Goal: Information Seeking & Learning: Learn about a topic

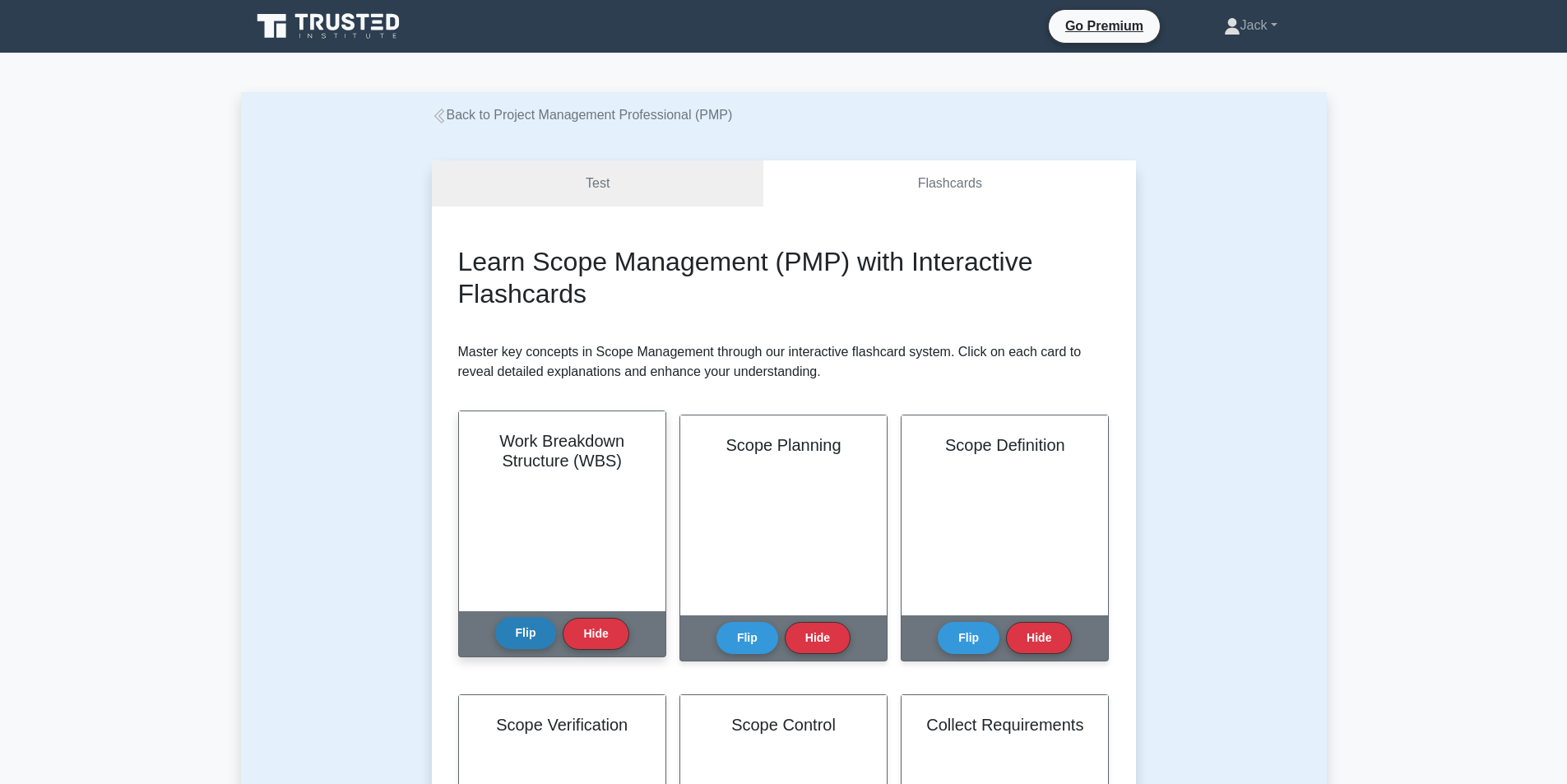
click at [525, 637] on button "Flip" at bounding box center [526, 633] width 62 height 32
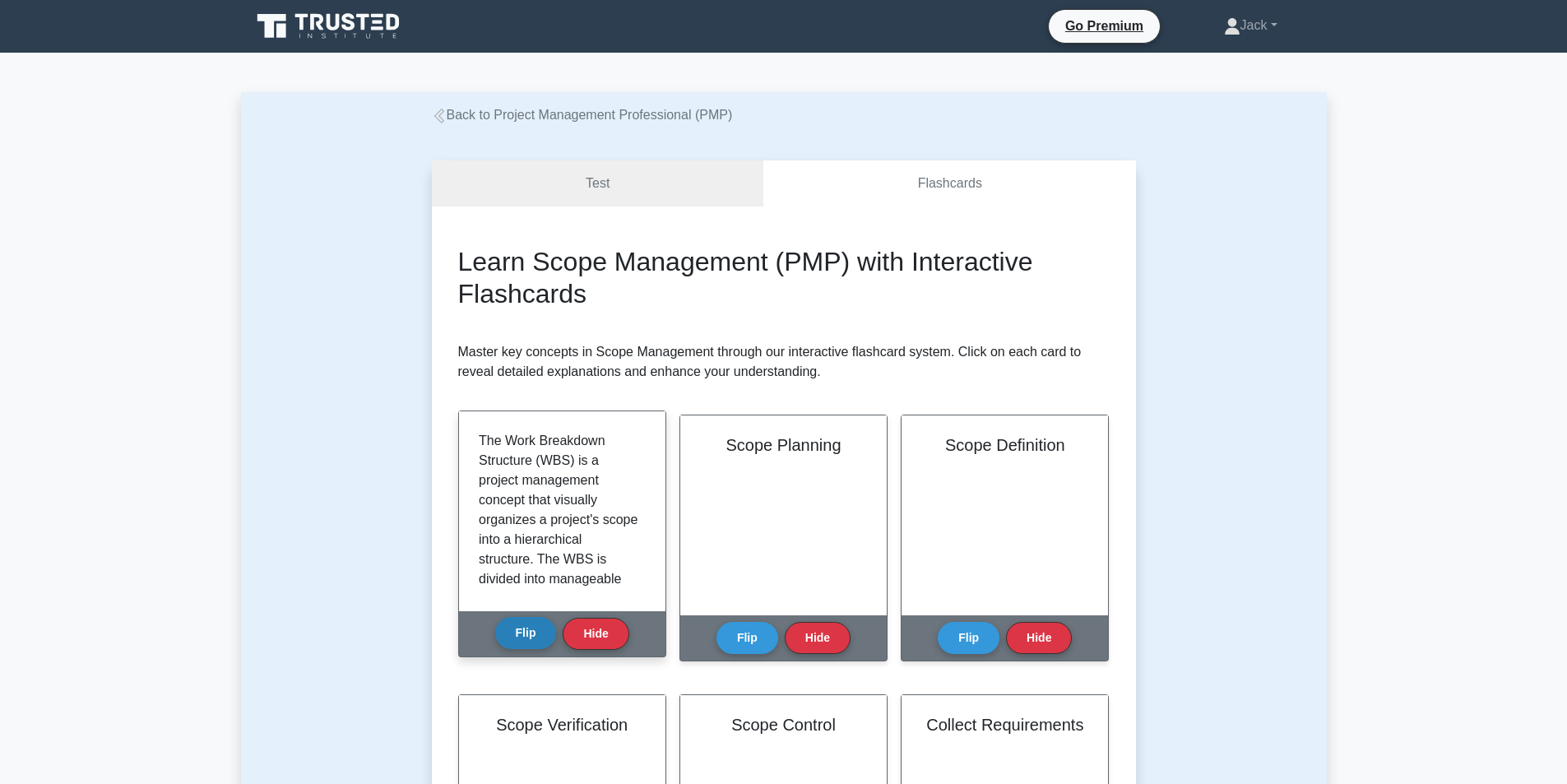
click at [523, 638] on button "Flip" at bounding box center [526, 633] width 62 height 32
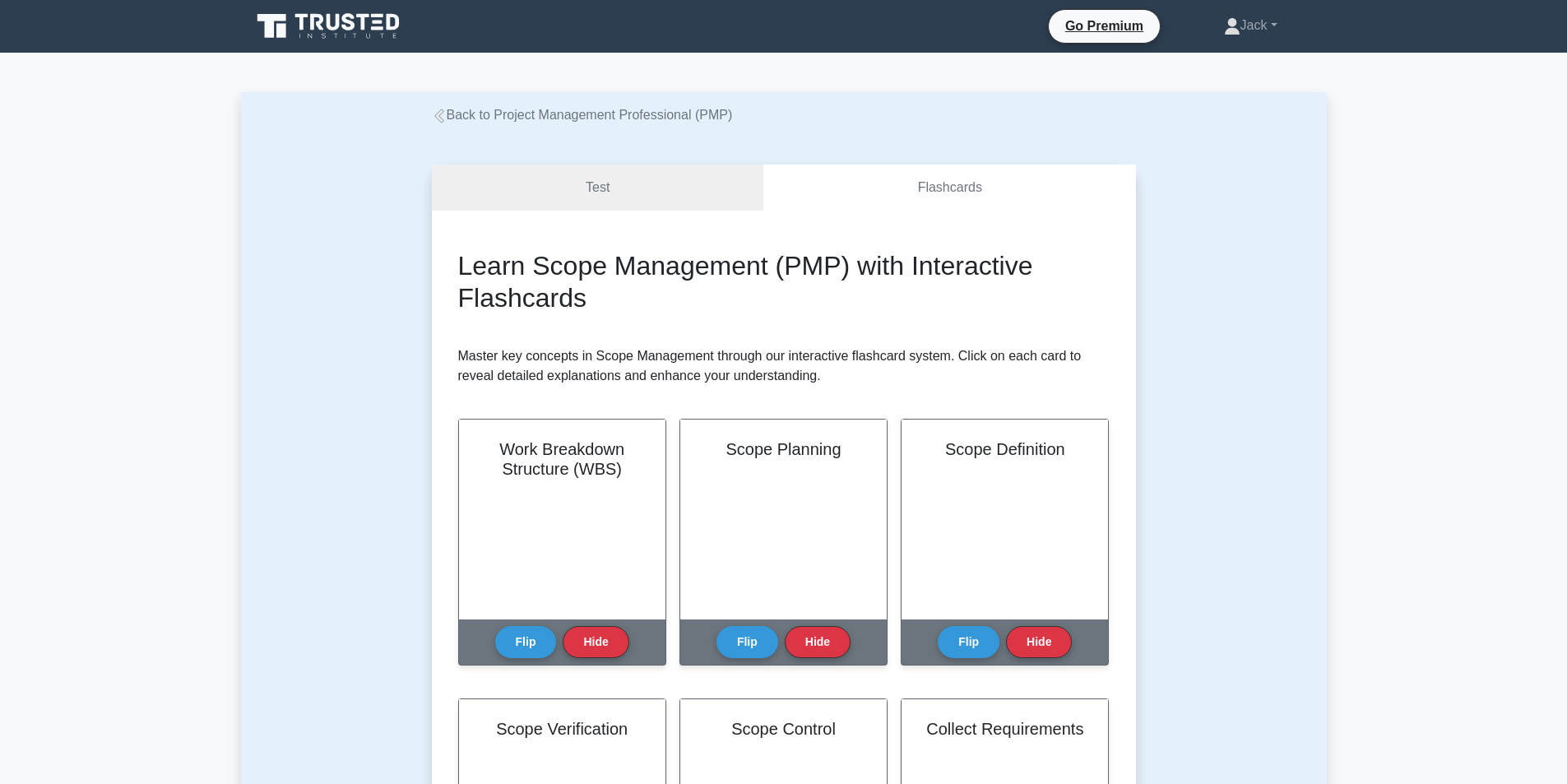
click at [466, 111] on link "Back to Project Management Professional (PMP)" at bounding box center [582, 115] width 302 height 14
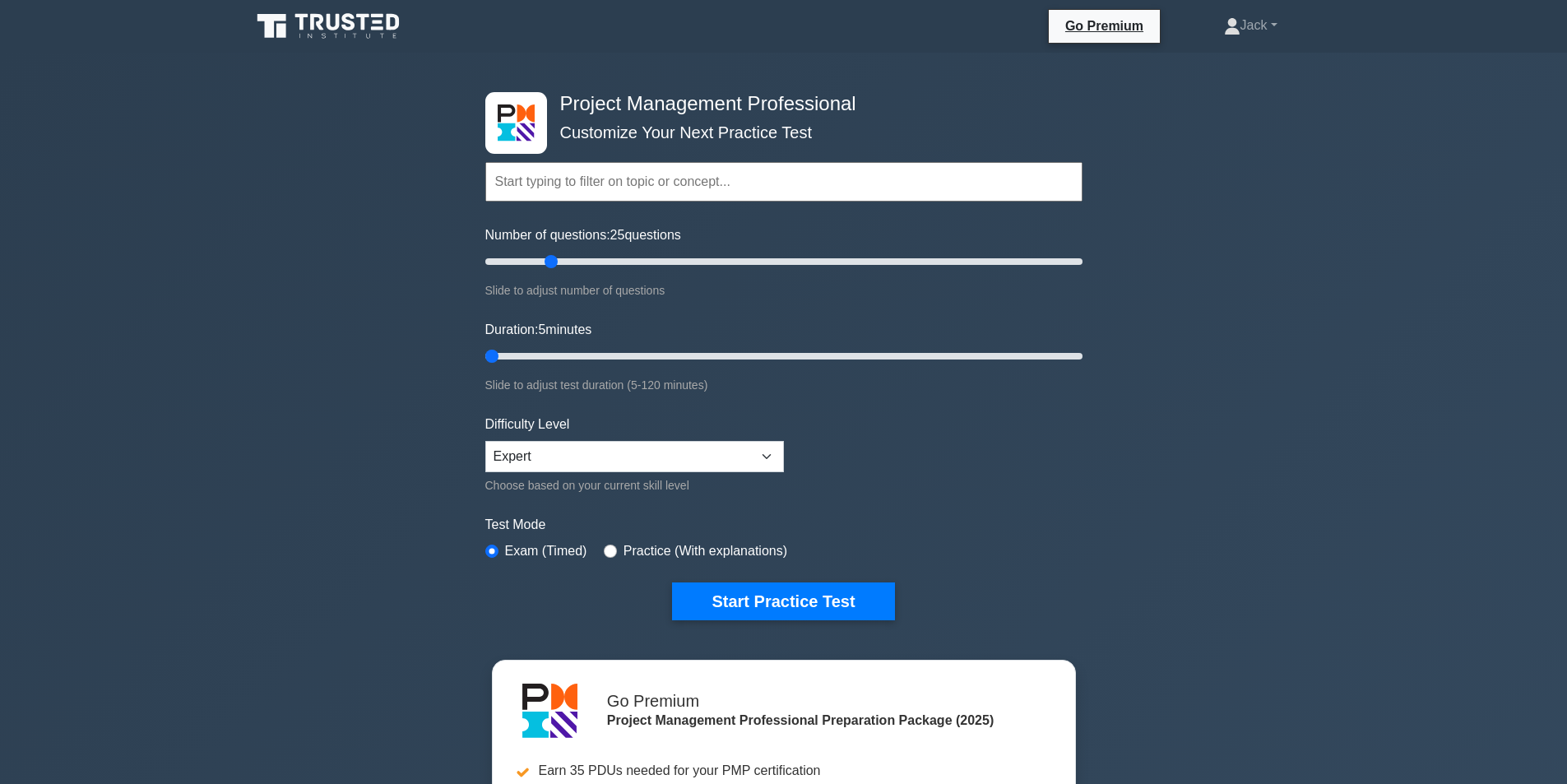
drag, startPoint x: 619, startPoint y: 361, endPoint x: 501, endPoint y: 352, distance: 118.3
type input "5"
click at [501, 352] on input "Duration: 5 minutes" at bounding box center [784, 356] width 597 height 20
drag, startPoint x: 553, startPoint y: 259, endPoint x: 494, endPoint y: 262, distance: 59.1
type input "5"
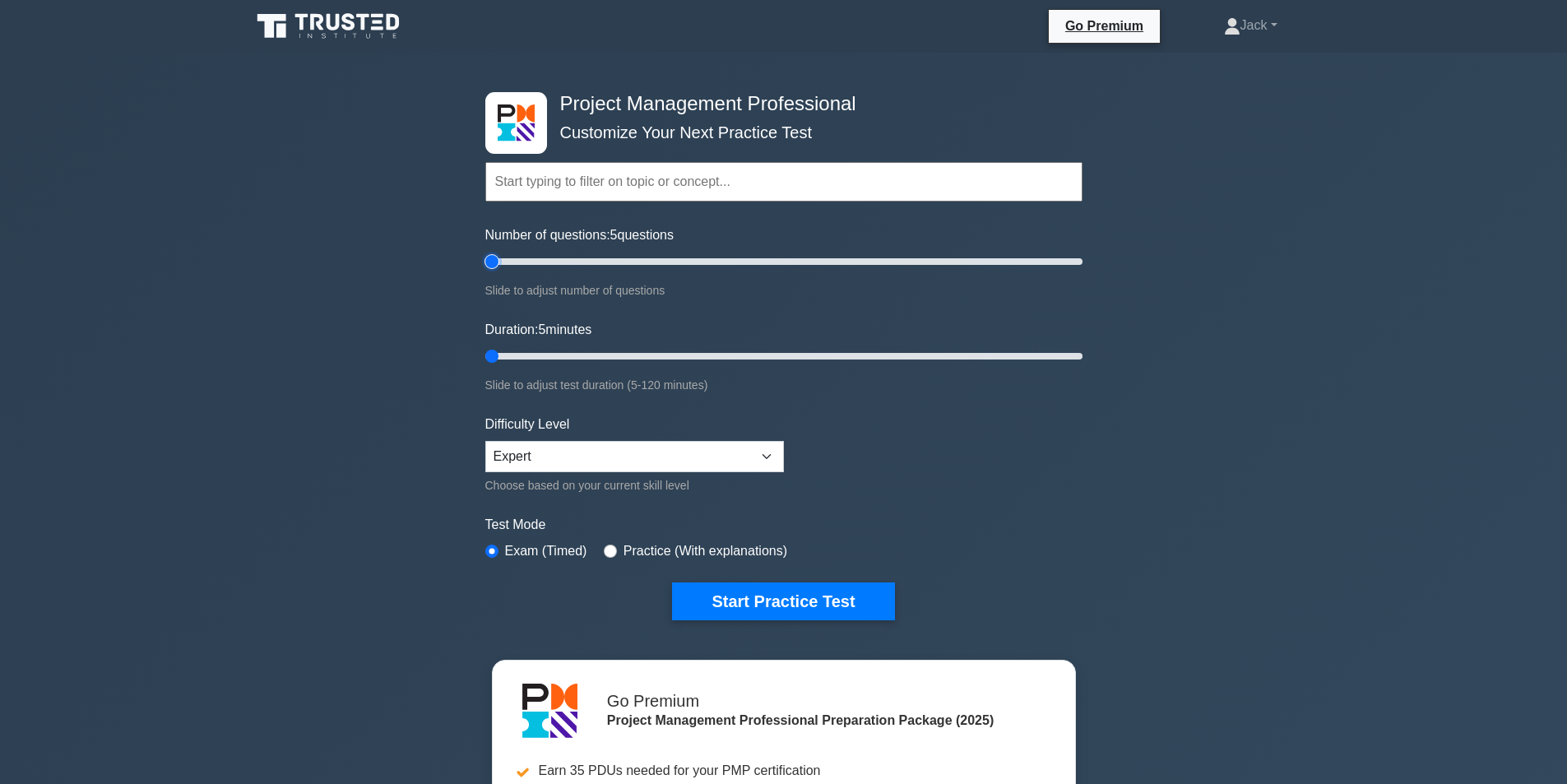
click at [494, 262] on input "Number of questions: 5 questions" at bounding box center [784, 261] width 597 height 20
click at [788, 599] on button "Start Practice Test" at bounding box center [784, 601] width 222 height 38
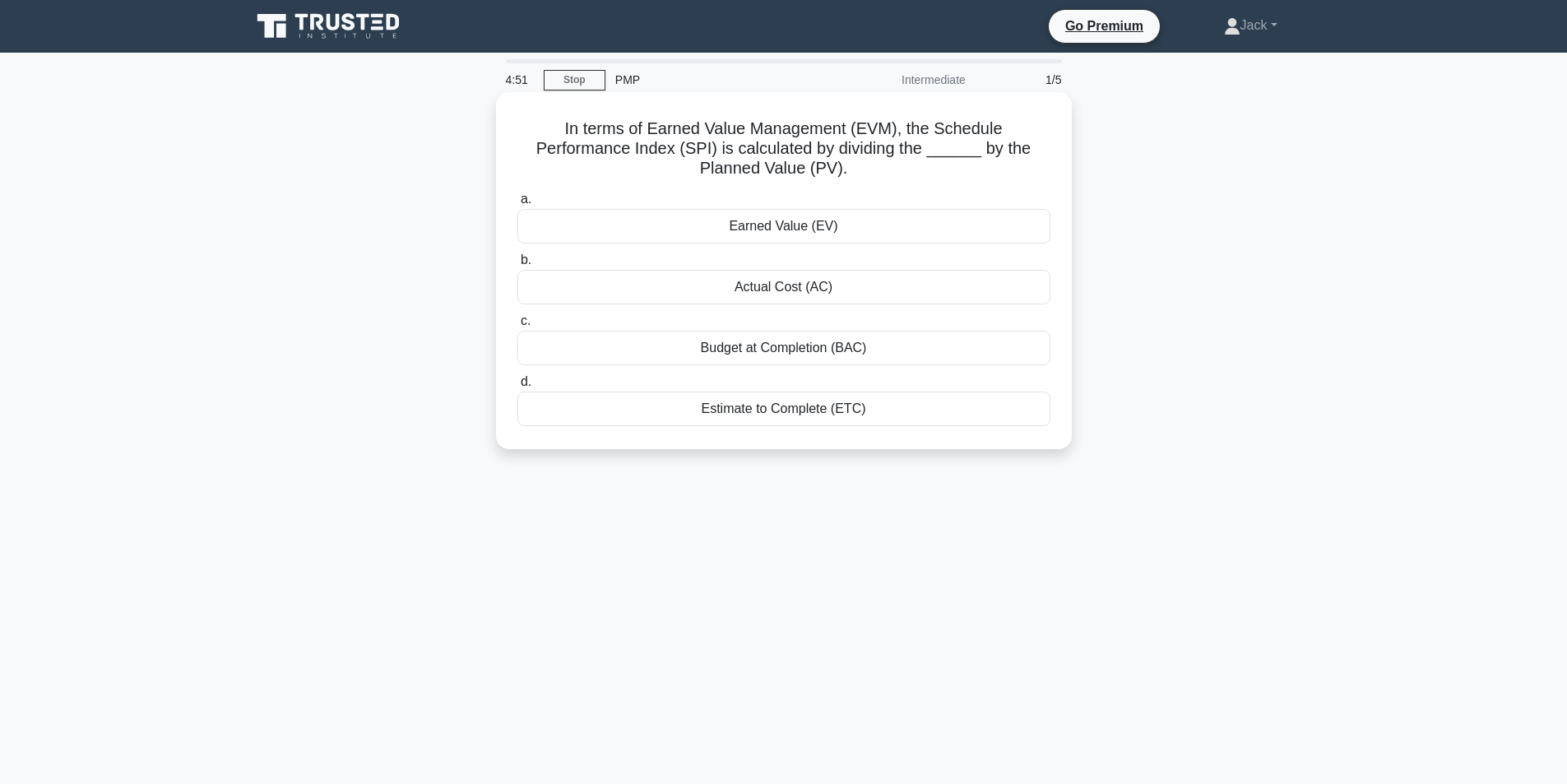
click at [789, 222] on div "Earned Value (EV)" at bounding box center [784, 225] width 534 height 35
click at [518, 205] on input "a. Earned Value (EV)" at bounding box center [518, 199] width 0 height 10
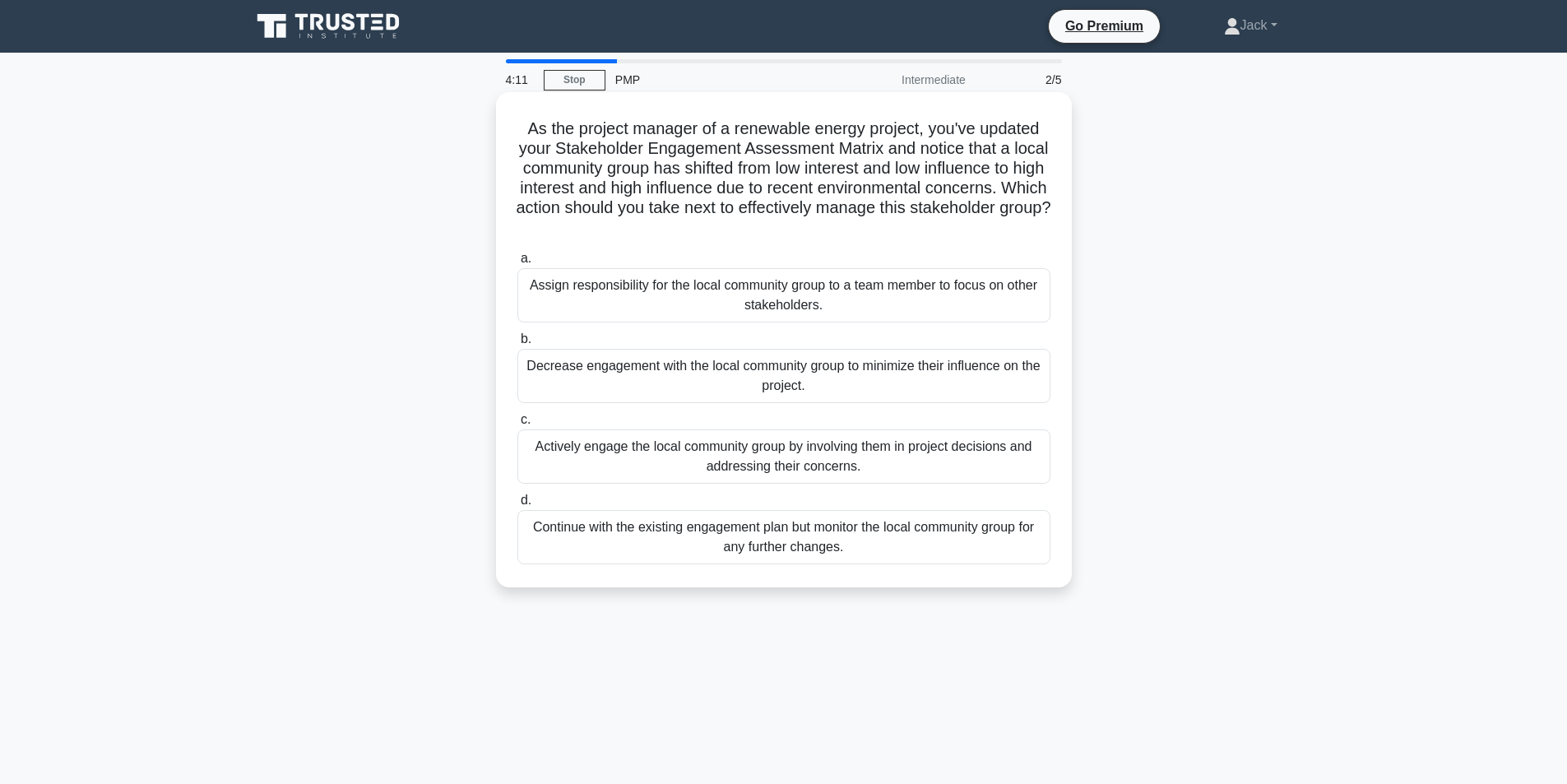
click at [773, 452] on div "Actively engage the local community group by involving them in project decision…" at bounding box center [784, 456] width 534 height 54
click at [518, 425] on input "c. Actively engage the local community group by involving them in project decis…" at bounding box center [518, 419] width 0 height 10
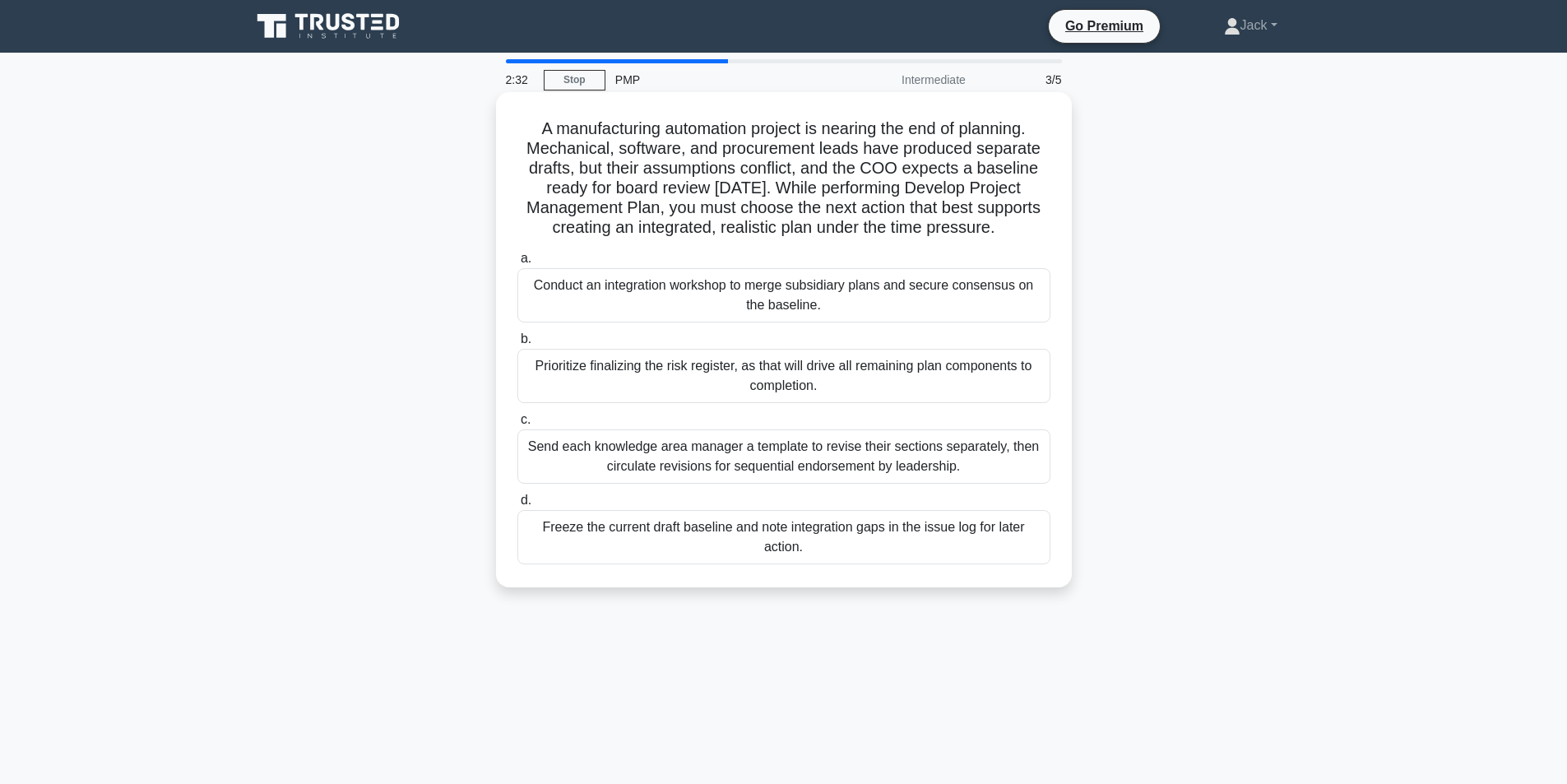
click at [788, 303] on div "Conduct an integration workshop to merge subsidiary plans and secure consensus …" at bounding box center [784, 296] width 534 height 54
click at [518, 264] on input "a. Conduct an integration workshop to merge subsidiary plans and secure consens…" at bounding box center [518, 258] width 0 height 10
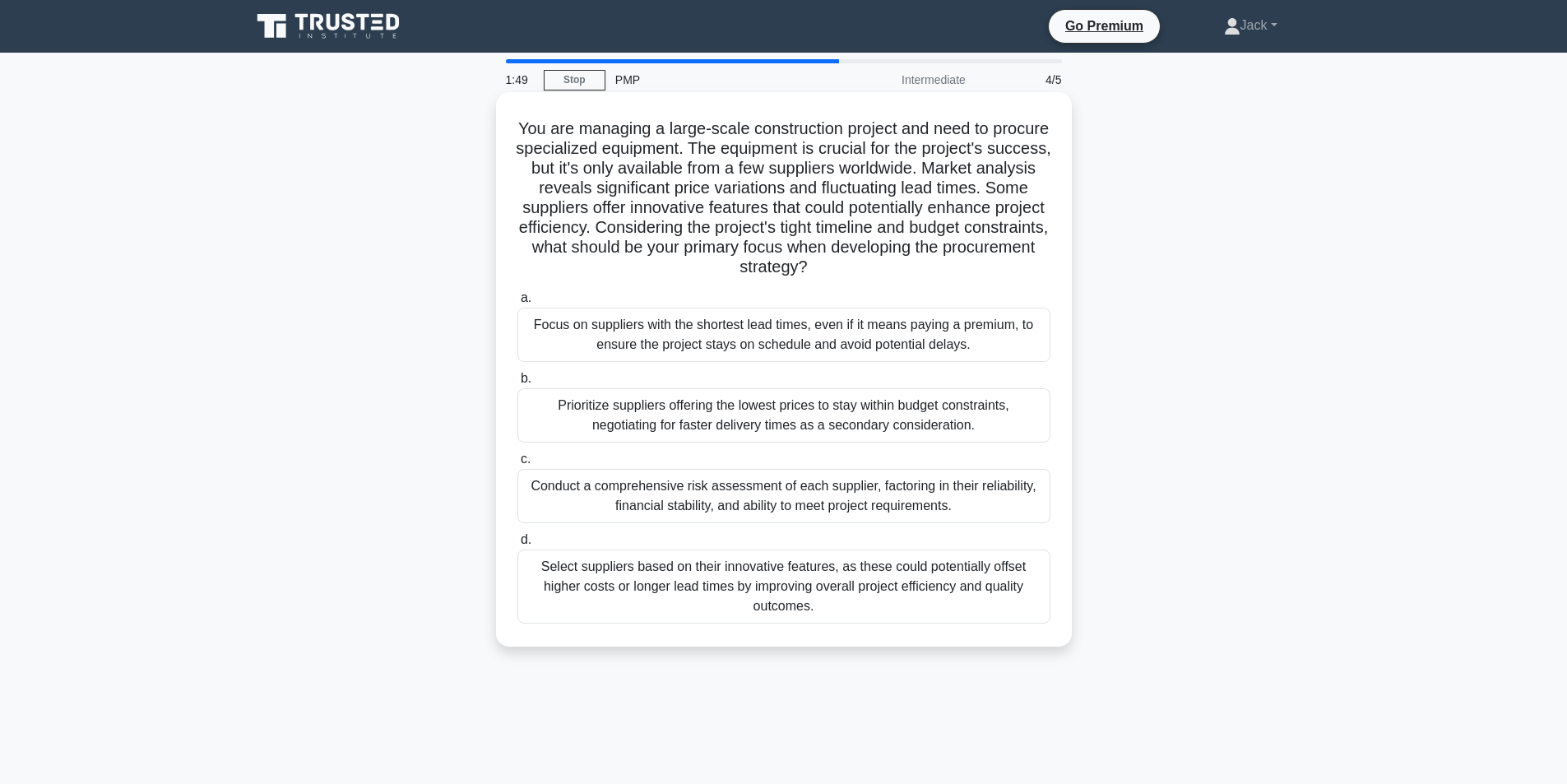
click at [694, 493] on div "Conduct a comprehensive risk assessment of each supplier, factoring in their re…" at bounding box center [784, 496] width 534 height 54
click at [518, 465] on input "c. Conduct a comprehensive risk assessment of each supplier, factoring in their…" at bounding box center [518, 458] width 0 height 10
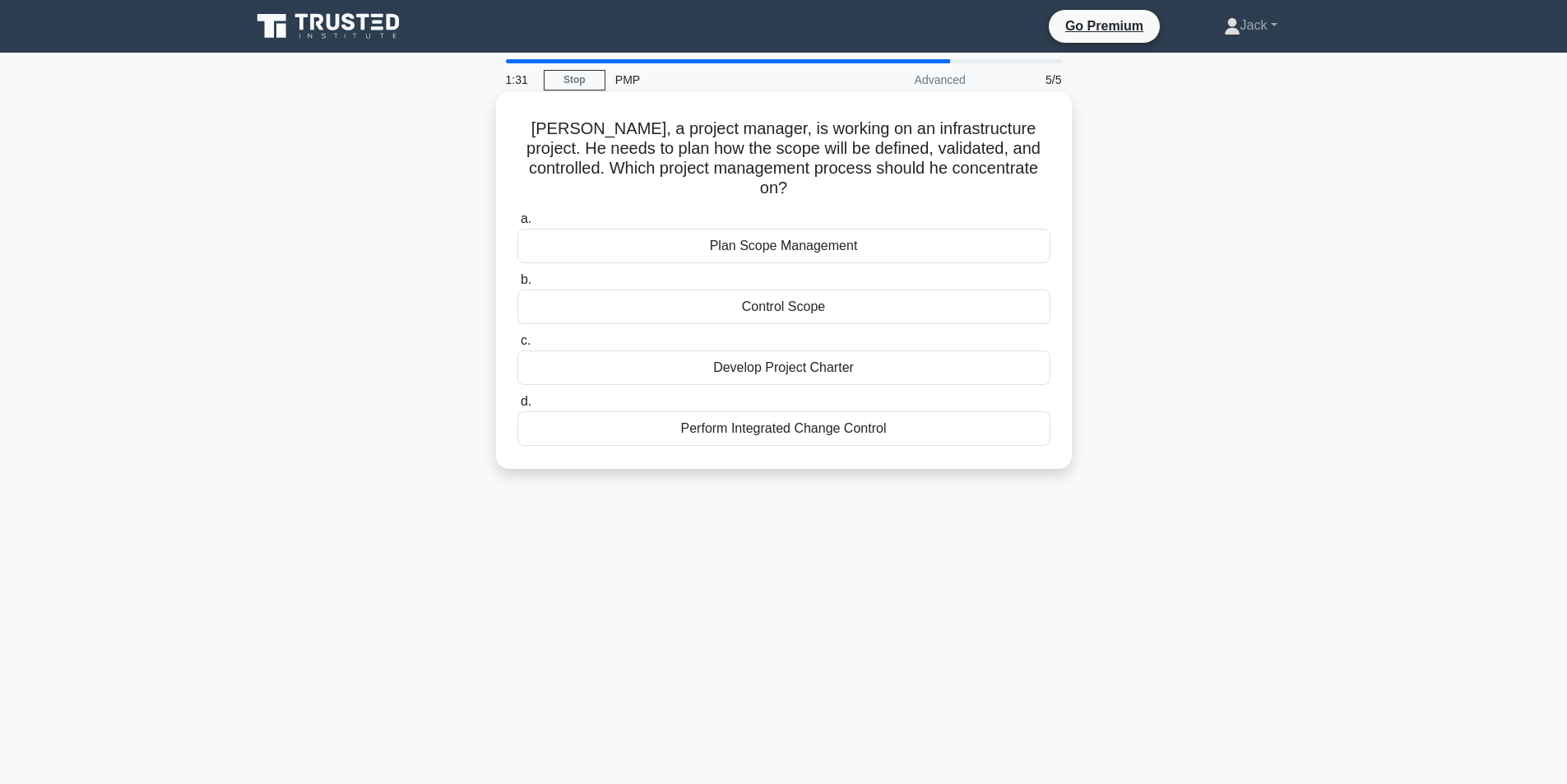
click at [794, 233] on div "Plan Scope Management" at bounding box center [784, 245] width 534 height 35
click at [518, 224] on input "a. Plan Scope Management" at bounding box center [518, 219] width 0 height 10
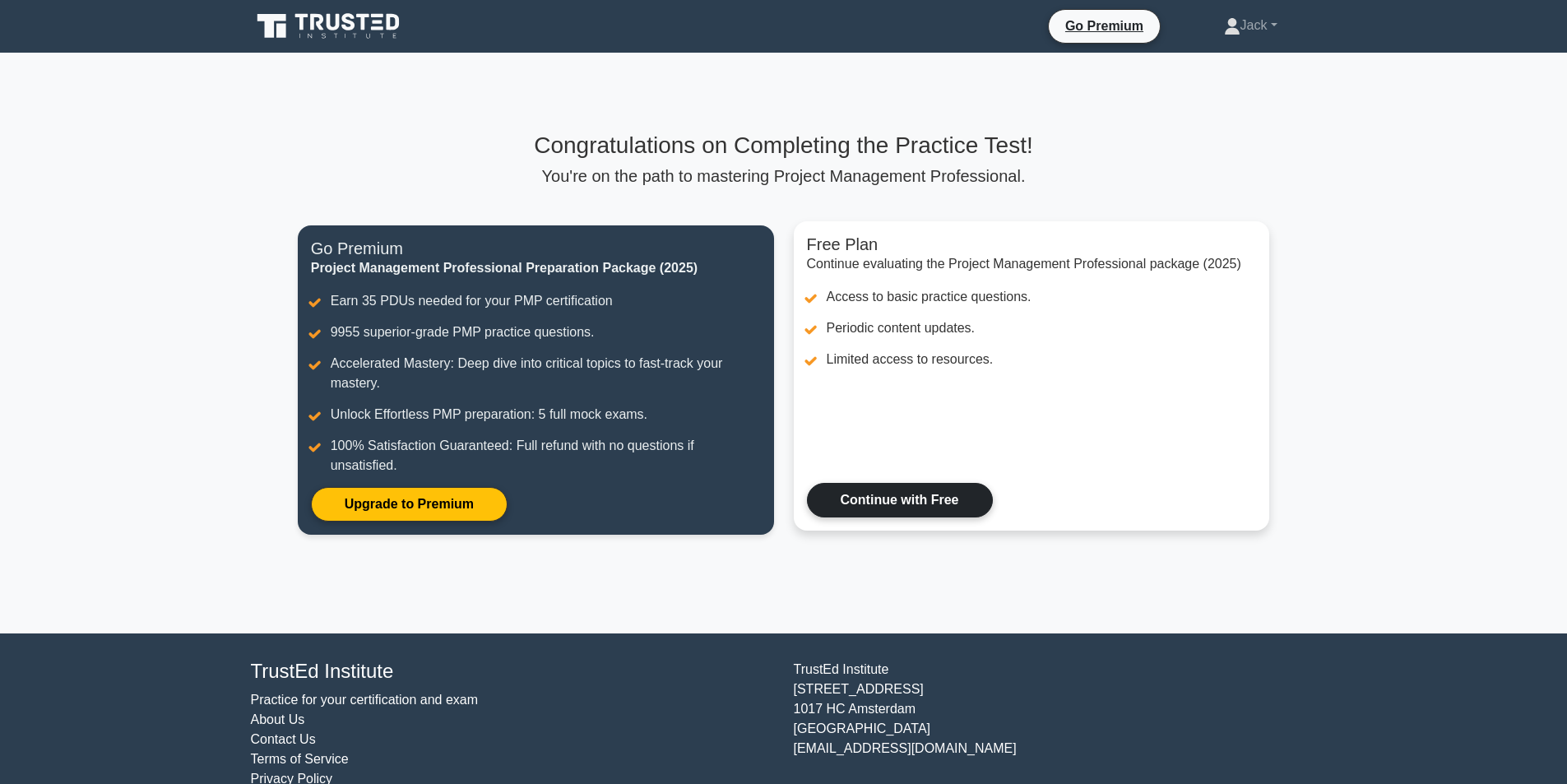
click at [886, 495] on link "Continue with Free" at bounding box center [900, 500] width 186 height 35
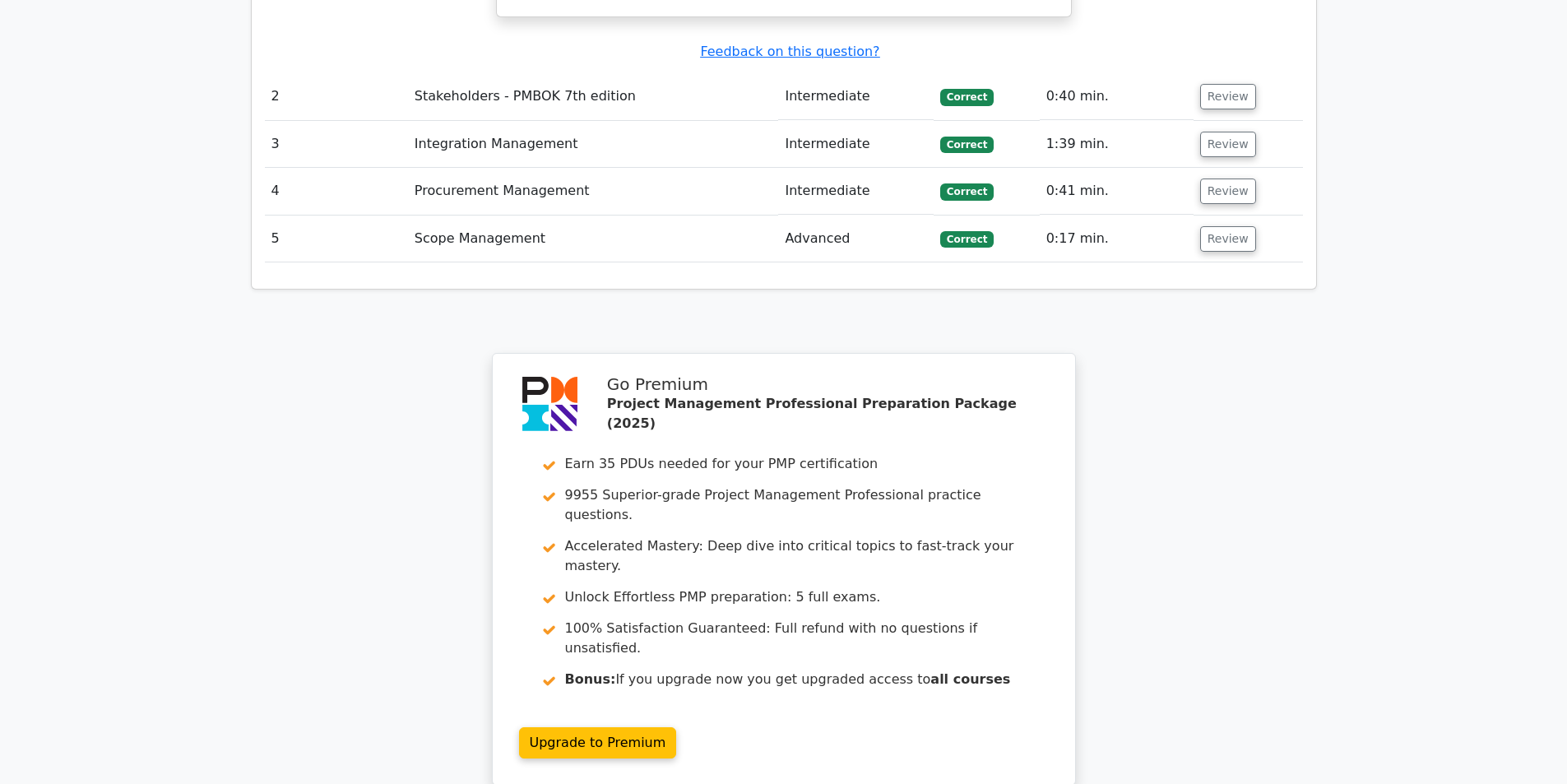
scroll to position [2230, 0]
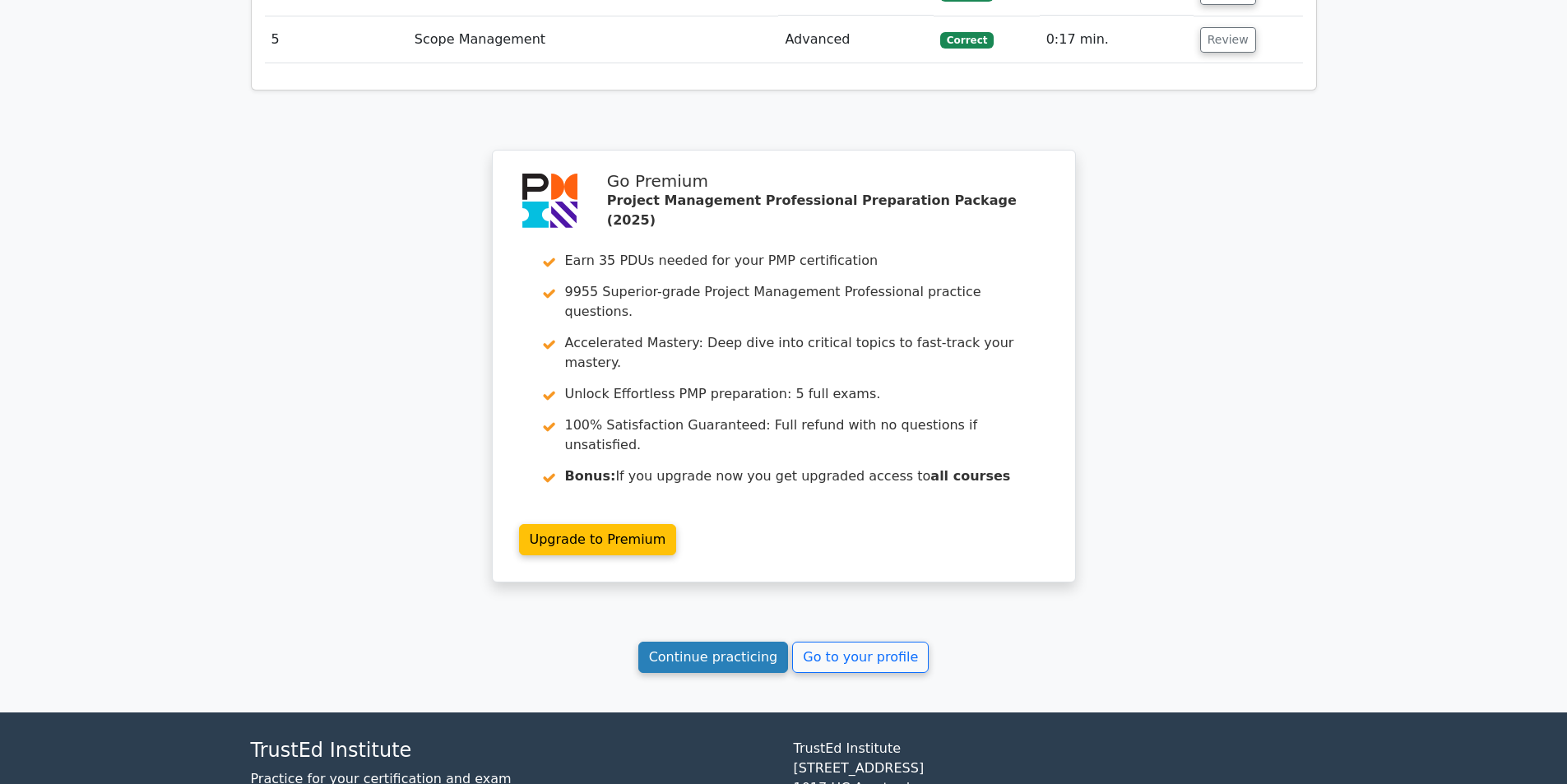
click at [720, 641] on link "Continue practicing" at bounding box center [714, 656] width 150 height 31
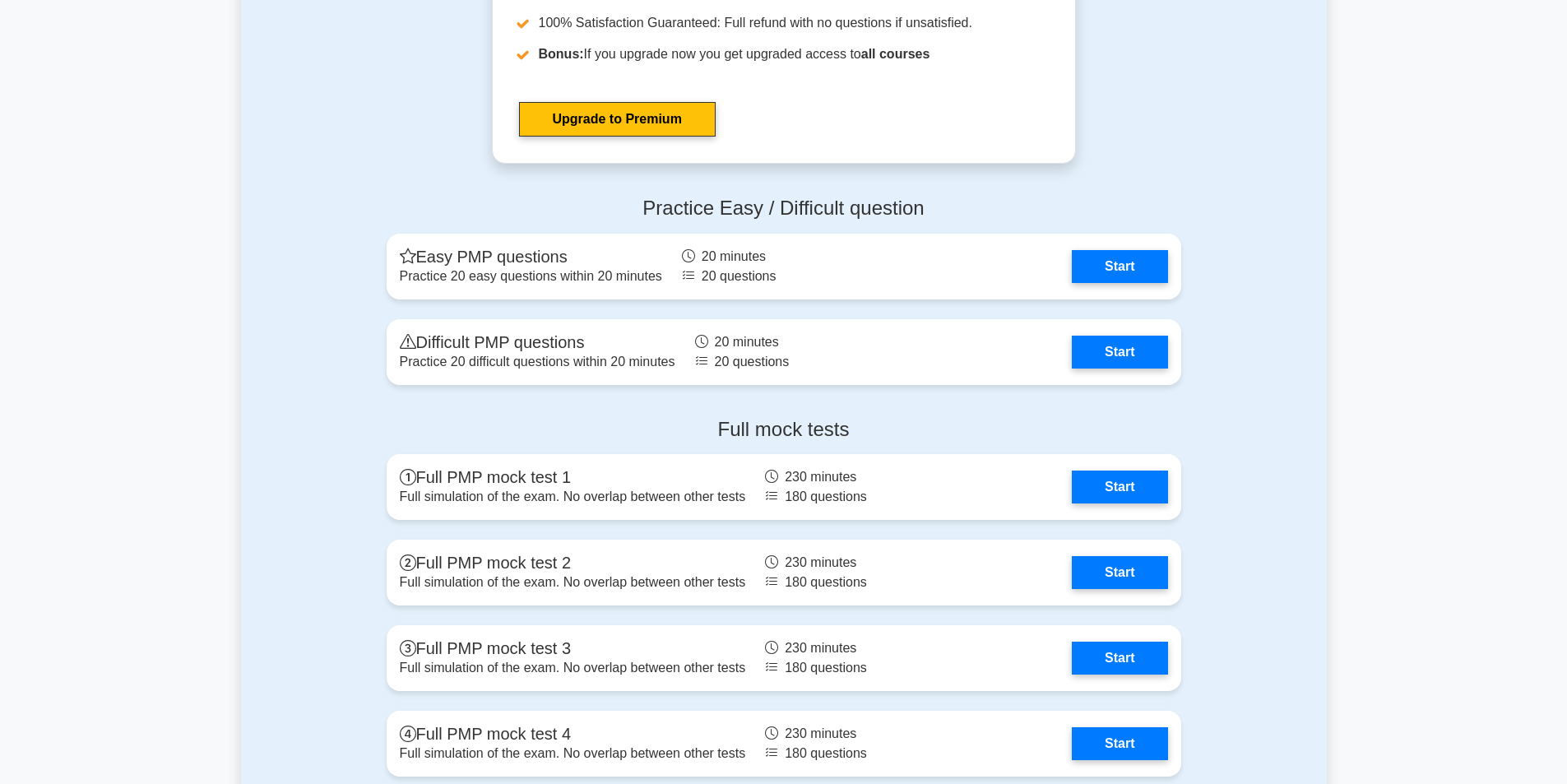
scroll to position [5046, 0]
